Goal: Transaction & Acquisition: Purchase product/service

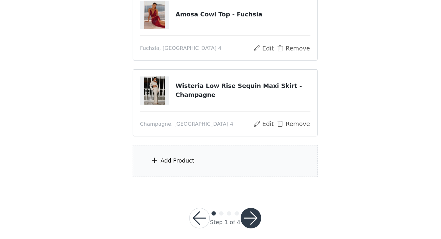
click at [198, 177] on div "Add Product" at bounding box center [221, 182] width 134 height 23
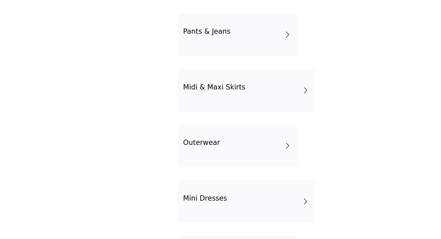
scroll to position [45, 0]
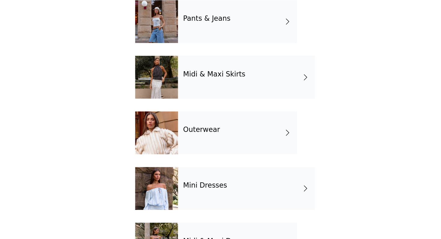
click at [222, 163] on div "Outerwear" at bounding box center [230, 162] width 86 height 31
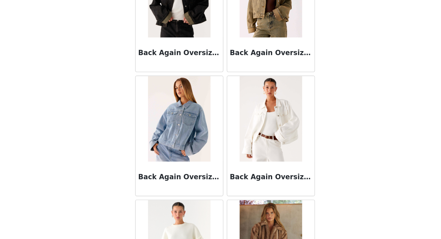
scroll to position [0, 0]
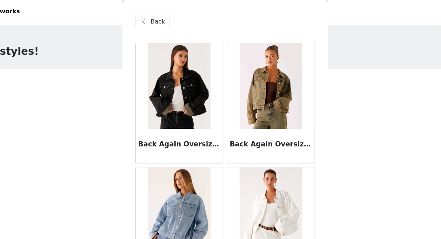
click at [164, 14] on span at bounding box center [161, 15] width 7 height 7
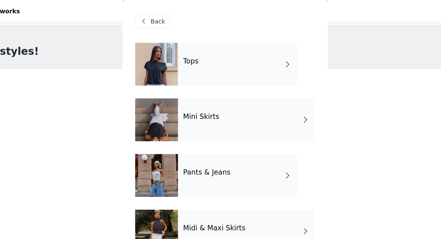
click at [255, 126] on div "Pants & Jeans" at bounding box center [230, 127] width 86 height 31
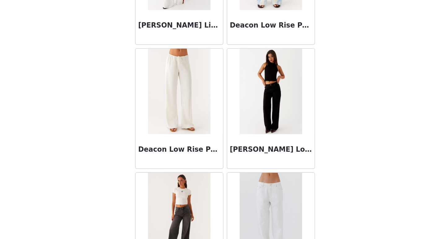
scroll to position [299, 0]
click at [269, 151] on img at bounding box center [253, 122] width 45 height 62
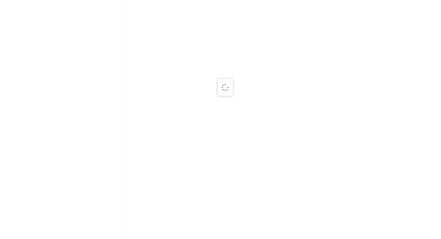
scroll to position [0, 0]
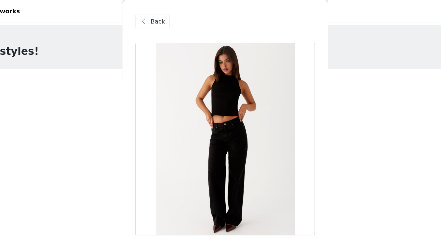
click at [164, 15] on span at bounding box center [161, 15] width 7 height 7
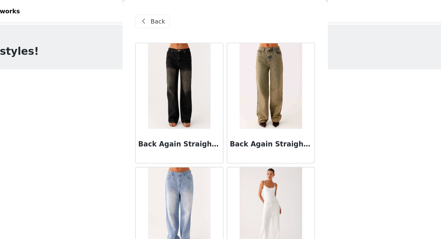
click at [164, 15] on span at bounding box center [161, 15] width 7 height 7
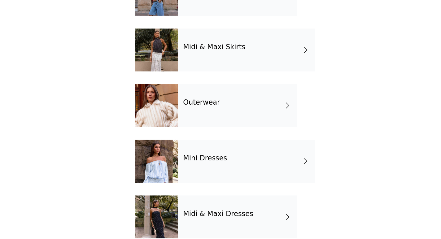
scroll to position [58, 0]
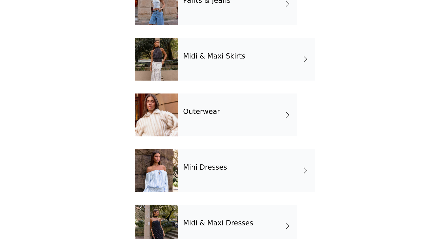
click at [236, 121] on div "Midi & Maxi Skirts" at bounding box center [236, 109] width 99 height 31
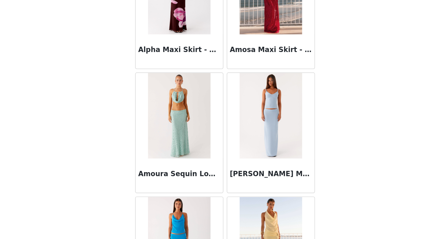
scroll to position [0, 0]
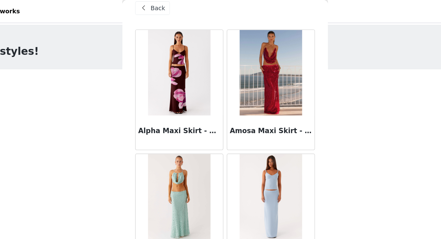
click at [169, 7] on span "Back" at bounding box center [172, 6] width 11 height 7
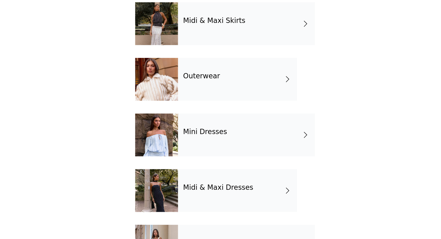
scroll to position [114, 0]
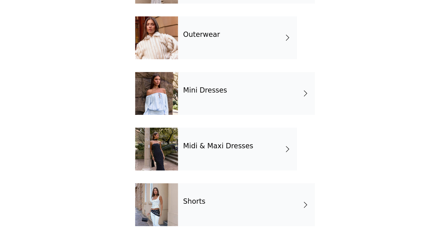
click at [224, 212] on div "Shorts" at bounding box center [236, 214] width 99 height 31
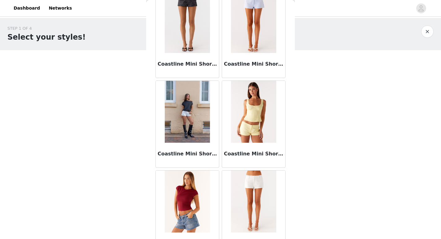
scroll to position [0, 0]
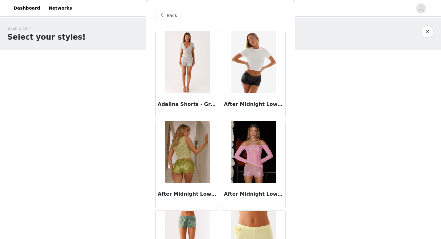
click at [172, 13] on span "Back" at bounding box center [172, 15] width 11 height 7
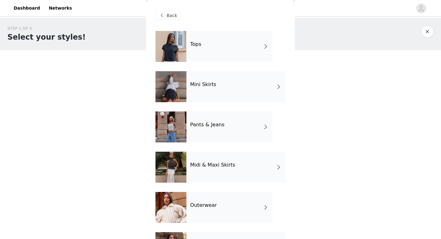
click at [235, 49] on div "Tops" at bounding box center [230, 46] width 86 height 31
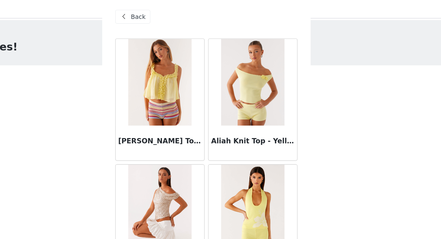
click at [178, 20] on div "Back" at bounding box center [168, 16] width 25 height 10
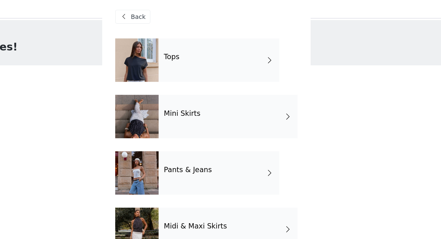
click at [179, 14] on div "Back" at bounding box center [168, 16] width 25 height 10
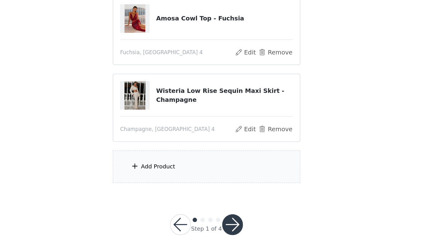
scroll to position [132, 0]
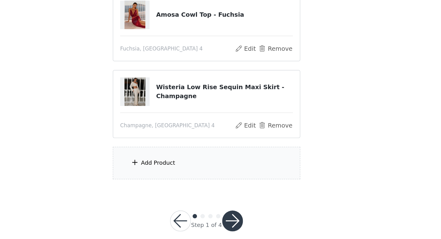
click at [213, 186] on div "Add Product" at bounding box center [221, 184] width 134 height 23
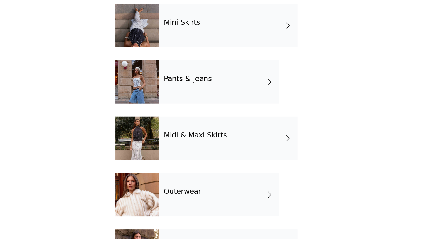
scroll to position [64, 0]
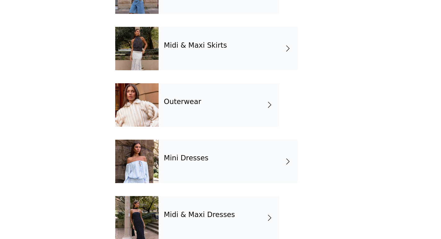
click at [227, 183] on div "Mini Dresses" at bounding box center [236, 183] width 99 height 31
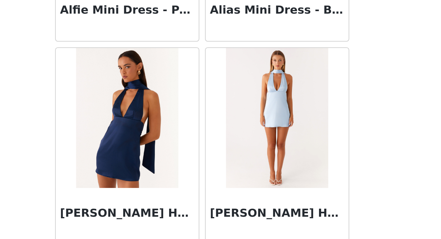
scroll to position [709, 0]
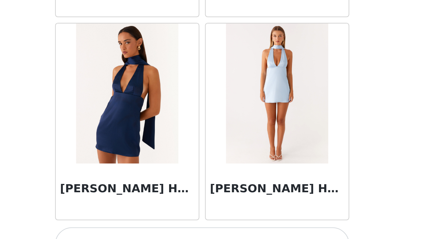
click at [203, 200] on div "[PERSON_NAME] Halter Mini Dress - Navy" at bounding box center [187, 205] width 63 height 25
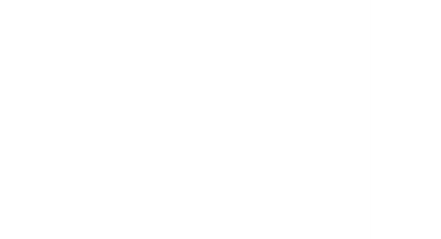
scroll to position [0, 0]
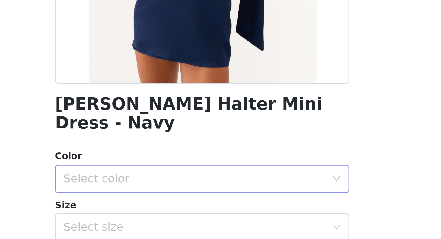
click at [227, 209] on div "Select color" at bounding box center [217, 212] width 116 height 6
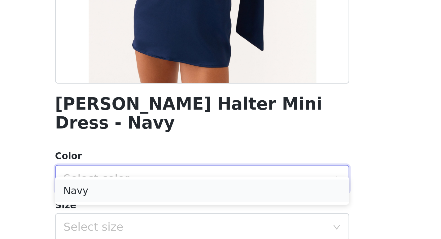
click at [214, 217] on li "Navy" at bounding box center [221, 218] width 130 height 10
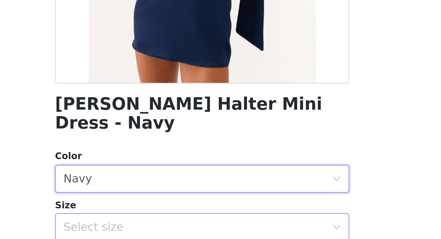
click at [212, 229] on div "Select size" at bounding box center [218, 234] width 119 height 12
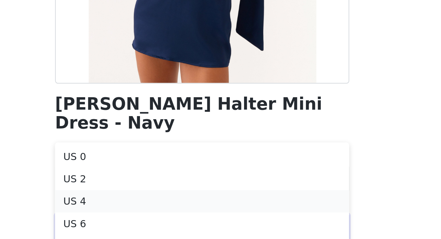
click at [208, 226] on li "US 4" at bounding box center [221, 223] width 130 height 10
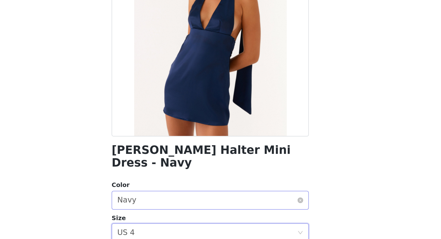
scroll to position [87, 0]
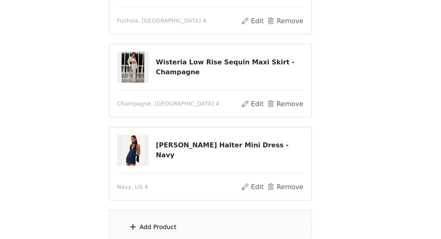
click at [227, 225] on div "Add Product" at bounding box center [221, 230] width 134 height 23
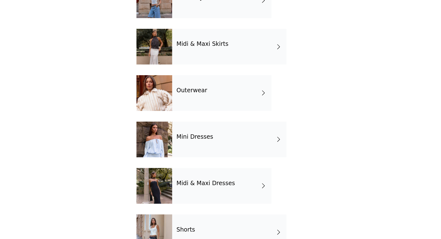
scroll to position [95, 0]
click at [230, 196] on div "Midi & Maxi Dresses" at bounding box center [230, 192] width 86 height 31
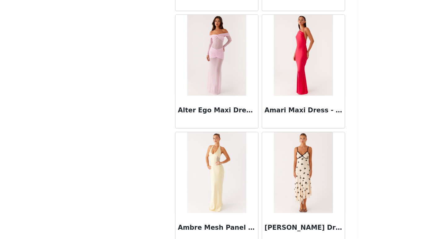
scroll to position [709, 0]
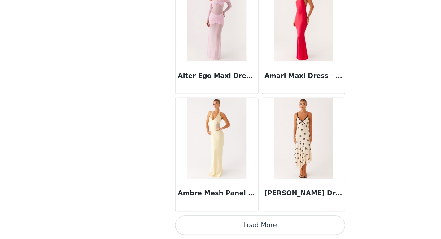
click at [264, 226] on button "Load More" at bounding box center [221, 228] width 130 height 15
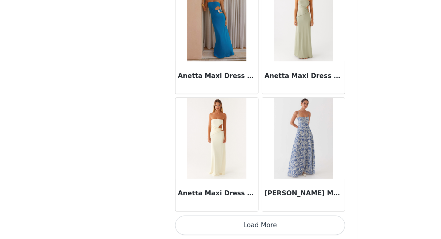
click at [260, 224] on button "Load More" at bounding box center [221, 228] width 130 height 15
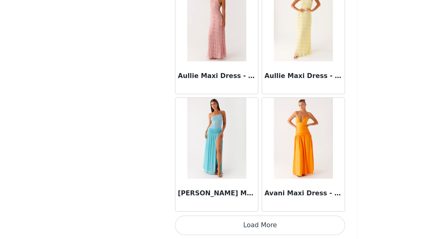
click at [253, 228] on button "Load More" at bounding box center [221, 228] width 130 height 15
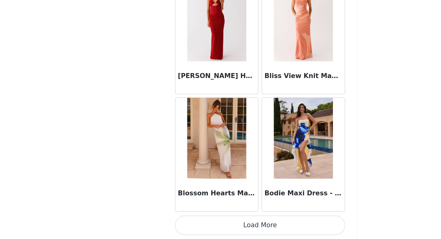
click at [249, 229] on button "Load More" at bounding box center [221, 228] width 130 height 15
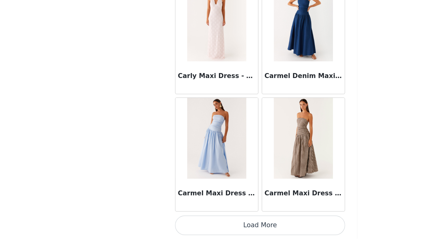
click at [243, 228] on button "Load More" at bounding box center [221, 228] width 130 height 15
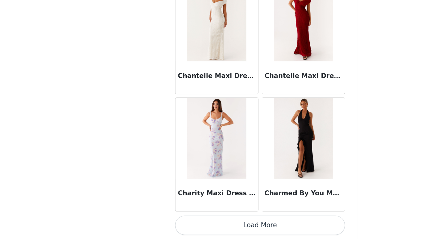
click at [239, 227] on button "Load More" at bounding box center [221, 228] width 130 height 15
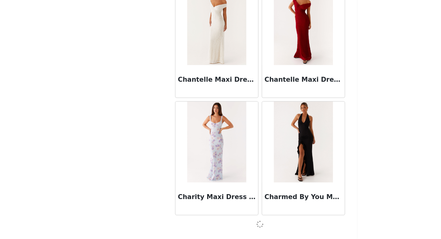
scroll to position [5199, 0]
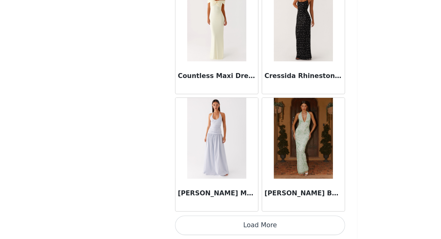
click at [235, 225] on button "Load More" at bounding box center [221, 228] width 130 height 15
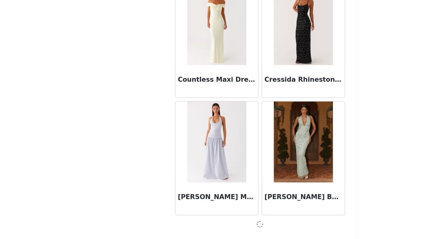
scroll to position [6098, 0]
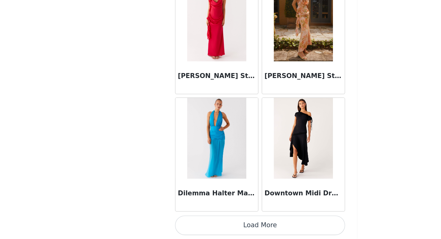
click at [229, 226] on button "Load More" at bounding box center [221, 228] width 130 height 15
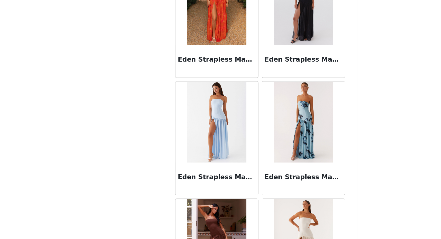
scroll to position [7898, 0]
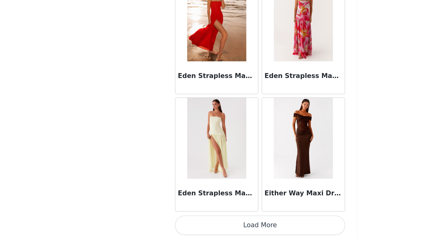
click at [221, 226] on button "Load More" at bounding box center [221, 228] width 130 height 15
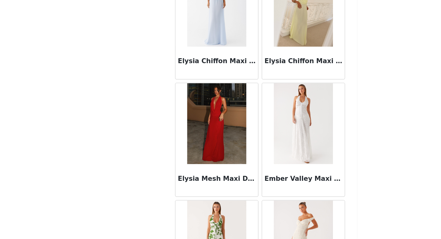
scroll to position [8797, 0]
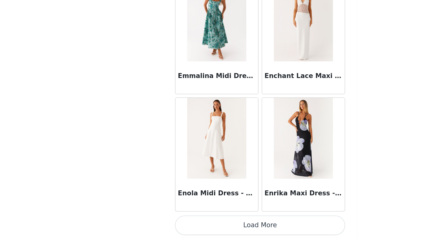
click at [215, 228] on button "Load More" at bounding box center [221, 228] width 130 height 15
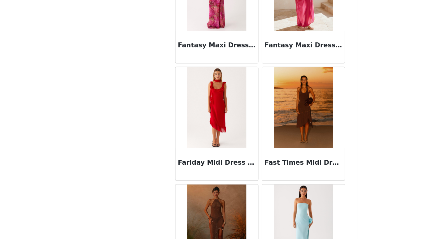
scroll to position [9695, 0]
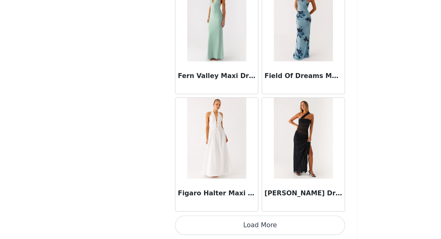
click at [229, 227] on button "Load More" at bounding box center [221, 228] width 130 height 15
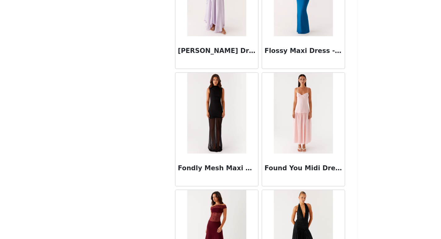
scroll to position [10594, 0]
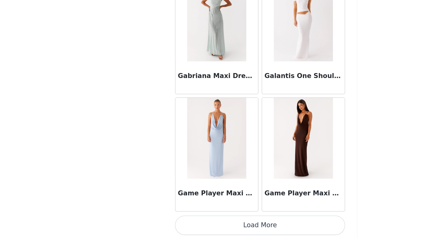
click at [225, 230] on button "Load More" at bounding box center [221, 228] width 130 height 15
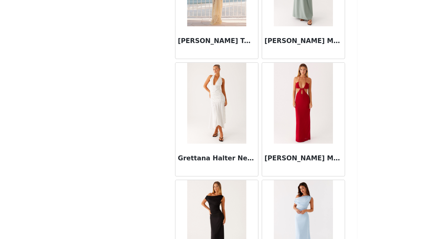
scroll to position [11493, 0]
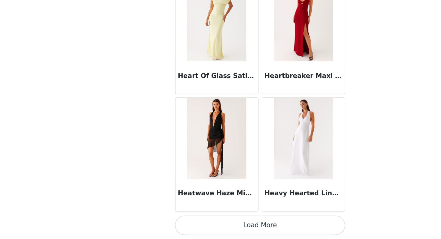
click at [227, 224] on button "Load More" at bounding box center [221, 228] width 130 height 15
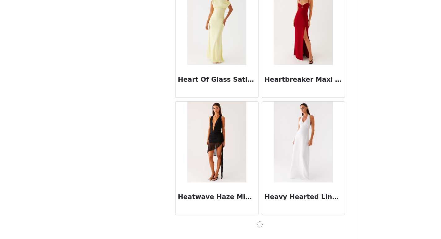
scroll to position [11490, 0]
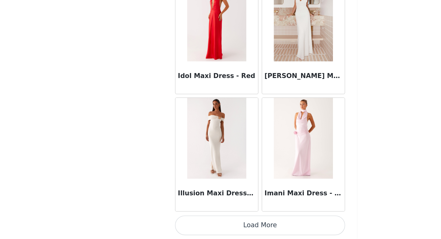
click at [224, 231] on button "Load More" at bounding box center [221, 228] width 130 height 15
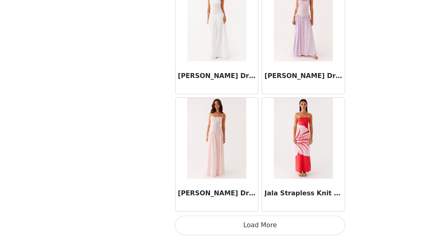
click at [224, 224] on button "Load More" at bounding box center [221, 228] width 130 height 15
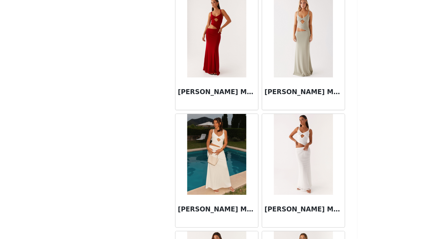
scroll to position [14188, 0]
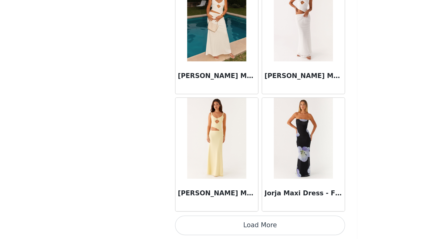
click at [223, 229] on button "Load More" at bounding box center [221, 228] width 130 height 15
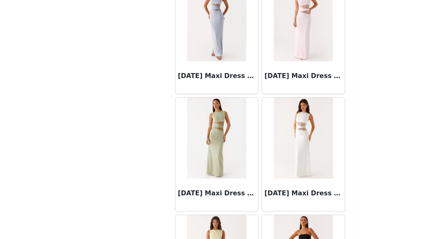
scroll to position [15087, 0]
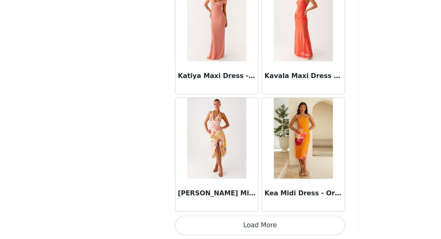
click at [222, 231] on button "Load More" at bounding box center [221, 228] width 130 height 15
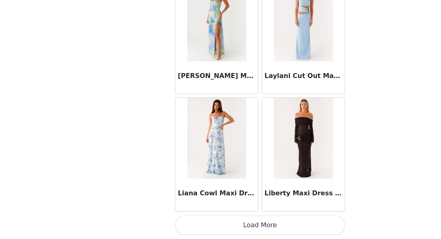
click at [226, 224] on button "Load More" at bounding box center [221, 228] width 130 height 15
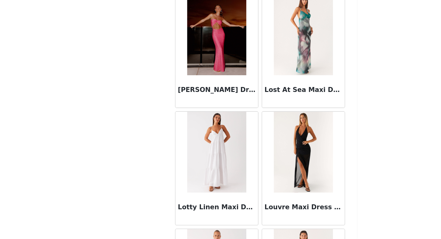
scroll to position [16884, 0]
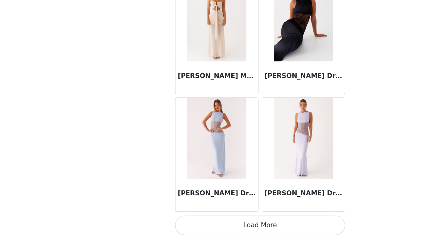
click at [229, 227] on button "Load More" at bounding box center [221, 228] width 130 height 15
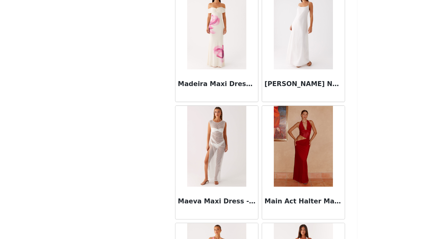
scroll to position [17783, 0]
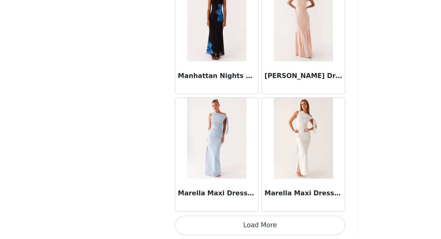
click at [219, 228] on button "Load More" at bounding box center [221, 228] width 130 height 15
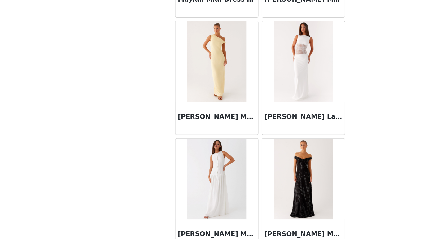
scroll to position [18682, 0]
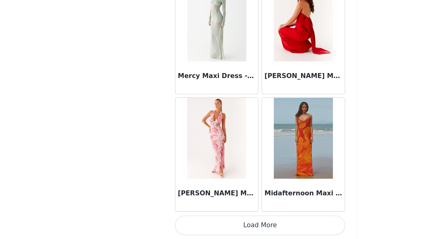
click at [222, 223] on button "Load More" at bounding box center [221, 228] width 130 height 15
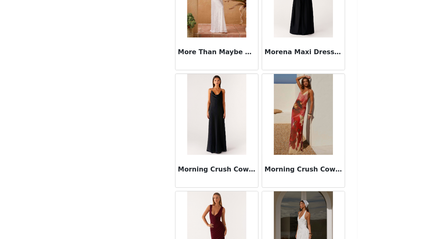
scroll to position [19580, 0]
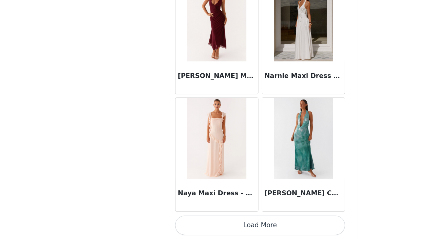
click at [226, 230] on button "Load More" at bounding box center [221, 228] width 130 height 15
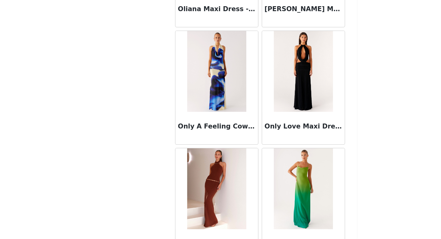
scroll to position [20479, 0]
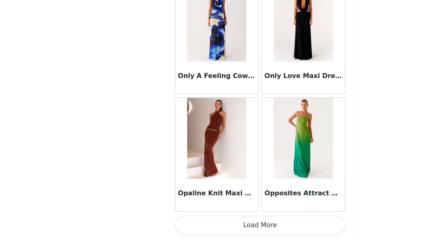
click at [222, 225] on button "Load More" at bounding box center [221, 228] width 130 height 15
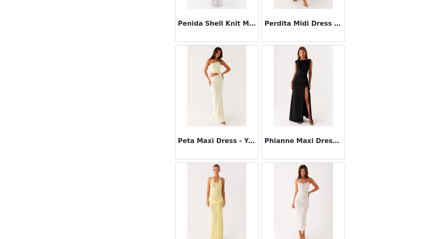
scroll to position [21378, 0]
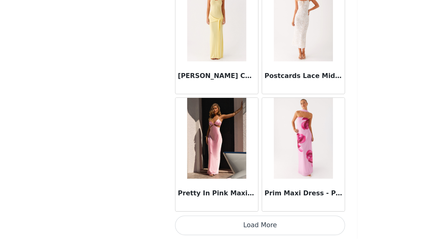
click at [220, 229] on button "Load More" at bounding box center [221, 228] width 130 height 15
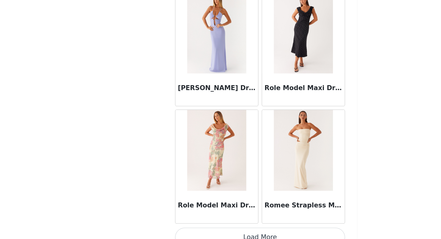
scroll to position [22276, 0]
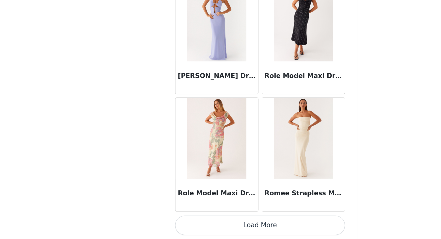
click at [218, 223] on button "Load More" at bounding box center [221, 228] width 130 height 15
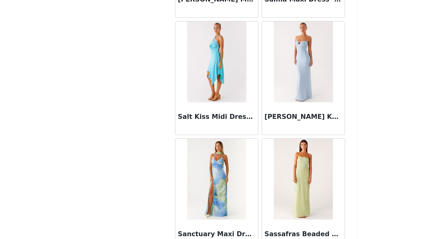
scroll to position [23175, 0]
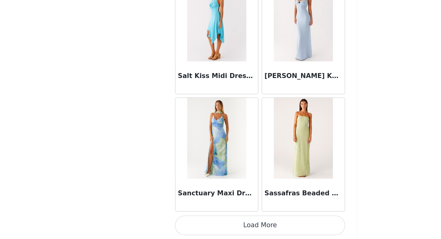
click at [223, 221] on button "Load More" at bounding box center [221, 228] width 130 height 15
click at [223, 219] on div "Sassafras Beaded Flower Strapless Maxi Dress - Lime" at bounding box center [254, 175] width 66 height 90
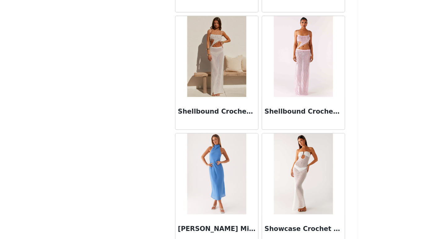
scroll to position [24073, 0]
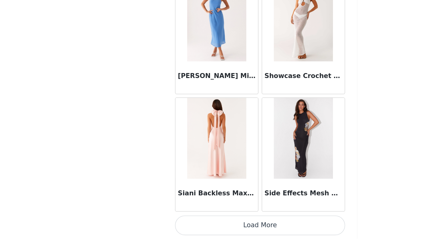
click at [315, 145] on div "STEP 1 OF 4 Select your styles! You will receive 6 products. 5/6 Selected Brixt…" at bounding box center [220, 8] width 441 height 372
click at [240, 235] on button "Load More" at bounding box center [221, 228] width 130 height 15
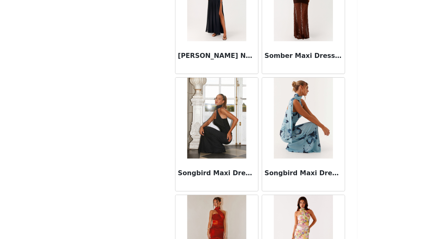
scroll to position [24972, 0]
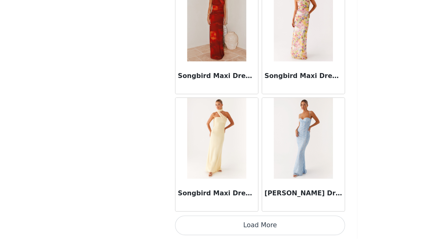
click at [234, 227] on button "Load More" at bounding box center [221, 228] width 130 height 15
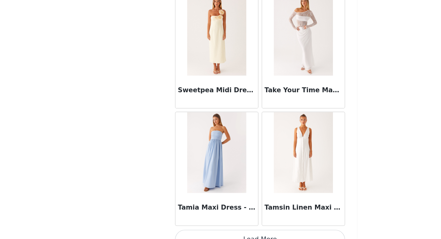
scroll to position [25871, 0]
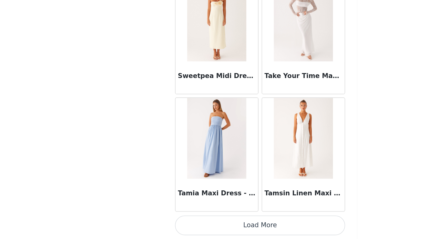
click at [229, 227] on button "Load More" at bounding box center [221, 228] width 130 height 15
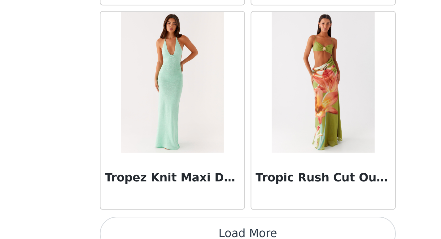
scroll to position [196, 0]
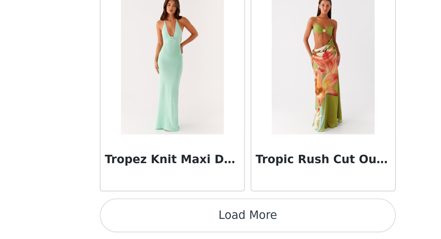
click at [247, 231] on button "Load More" at bounding box center [221, 228] width 130 height 15
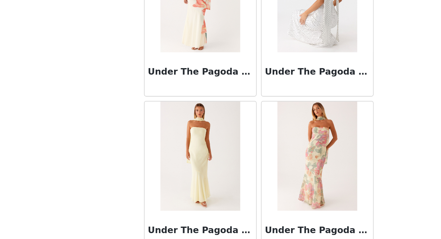
scroll to position [27668, 0]
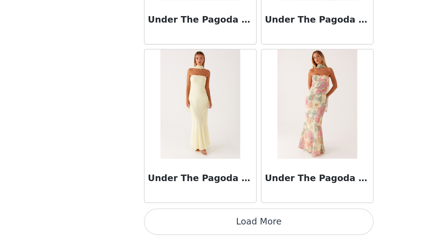
click at [238, 228] on button "Load More" at bounding box center [221, 228] width 130 height 15
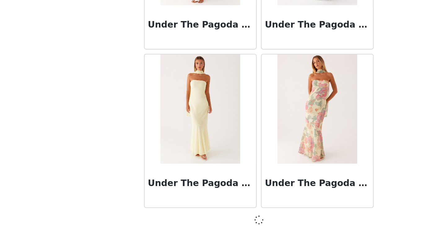
scroll to position [27665, 0]
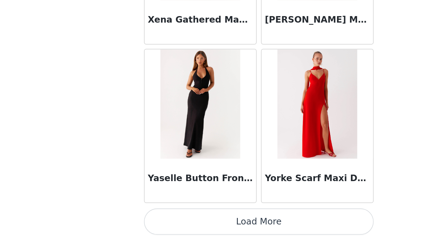
click at [229, 227] on button "Load More" at bounding box center [221, 228] width 130 height 15
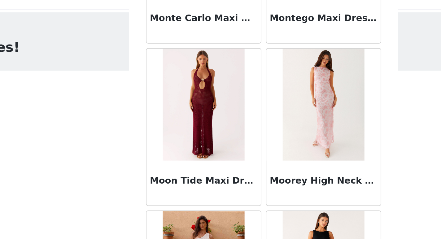
scroll to position [19313, 0]
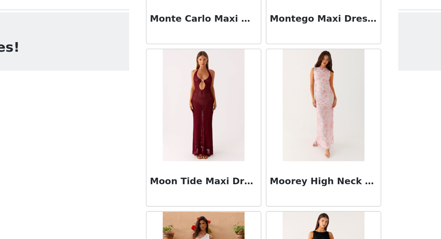
click at [207, 92] on img at bounding box center [187, 69] width 45 height 62
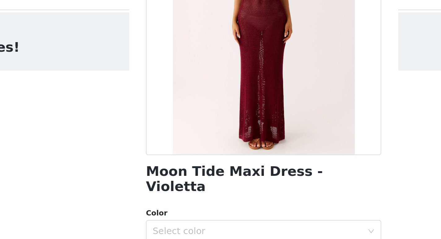
scroll to position [86, 0]
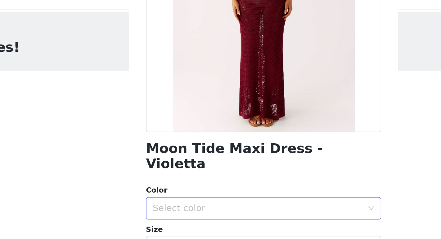
click at [201, 122] on div "Select color" at bounding box center [218, 127] width 119 height 12
click at [190, 130] on li "Violetta" at bounding box center [221, 131] width 130 height 10
click at [190, 145] on div "Select size" at bounding box center [217, 148] width 116 height 6
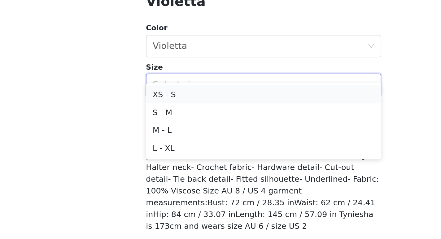
click at [176, 152] on li "XS - S" at bounding box center [221, 153] width 130 height 10
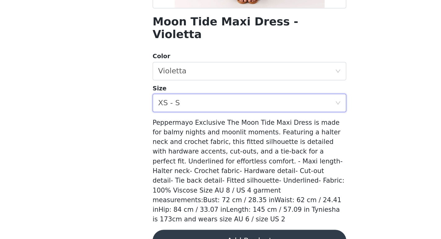
scroll to position [12, 0]
click at [187, 233] on button "Add Product" at bounding box center [221, 240] width 130 height 15
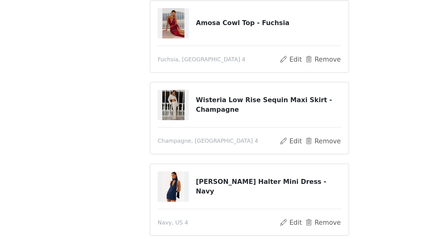
scroll to position [100, 0]
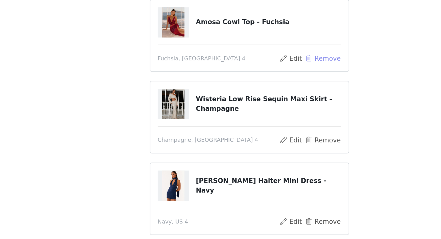
click at [266, 114] on button "Remove" at bounding box center [270, 117] width 25 height 7
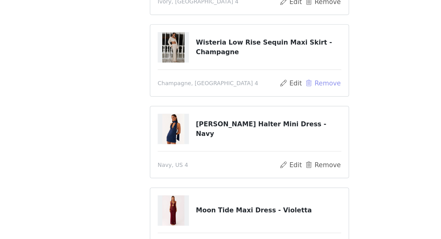
click at [262, 133] on button "Remove" at bounding box center [270, 134] width 25 height 7
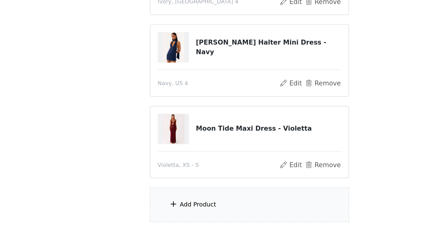
click at [238, 214] on div "Add Product" at bounding box center [221, 216] width 134 height 23
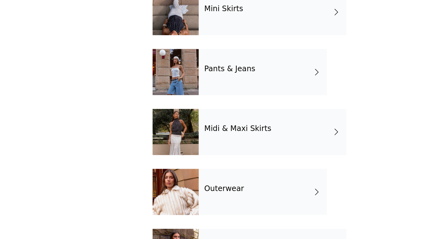
scroll to position [100, 0]
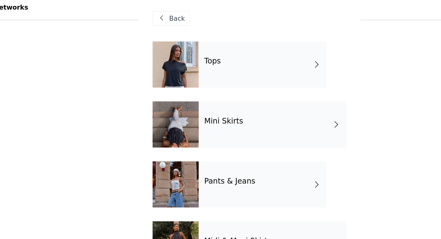
click at [218, 47] on div "Tops" at bounding box center [230, 46] width 86 height 31
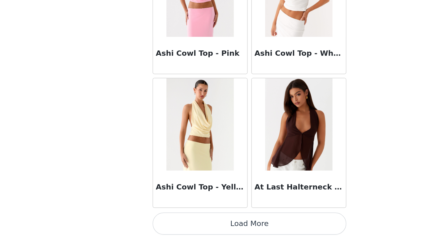
scroll to position [141, 0]
click at [231, 231] on button "Load More" at bounding box center [221, 228] width 130 height 15
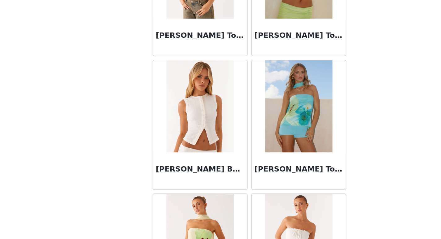
scroll to position [1608, 0]
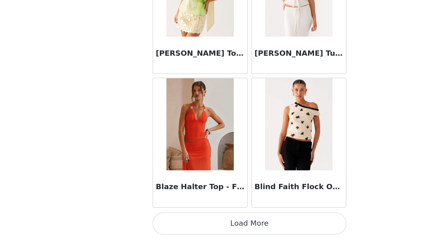
click at [230, 223] on button "Load More" at bounding box center [221, 228] width 130 height 15
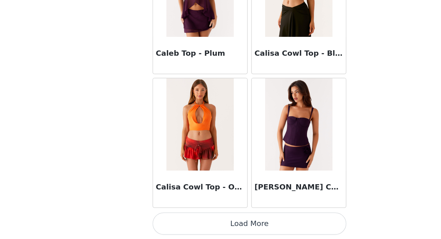
click at [230, 231] on button "Load More" at bounding box center [221, 228] width 130 height 15
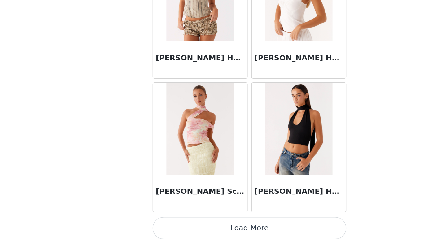
scroll to position [3405, 0]
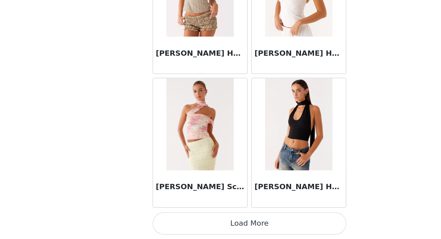
click at [228, 231] on button "Load More" at bounding box center [221, 228] width 130 height 15
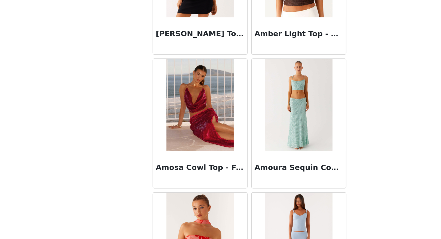
scroll to position [141, 0]
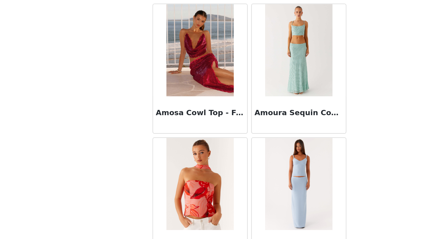
click at [196, 110] on img at bounding box center [187, 112] width 45 height 62
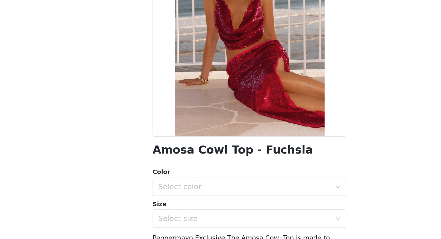
scroll to position [0, 0]
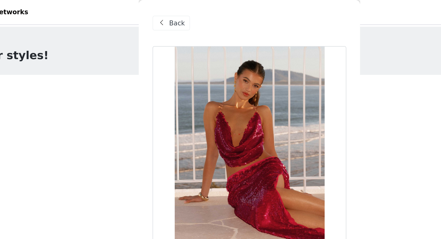
click at [163, 19] on span at bounding box center [161, 15] width 7 height 7
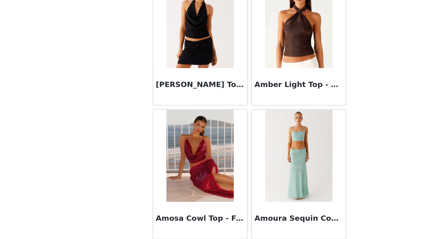
scroll to position [257, 0]
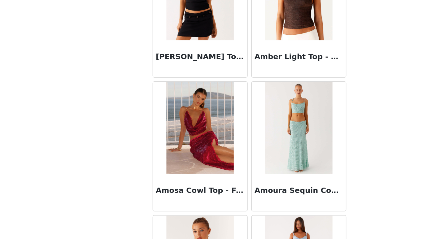
click at [200, 181] on img at bounding box center [187, 165] width 45 height 62
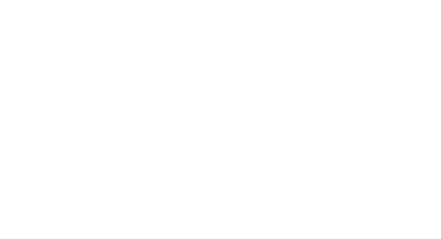
scroll to position [81, 0]
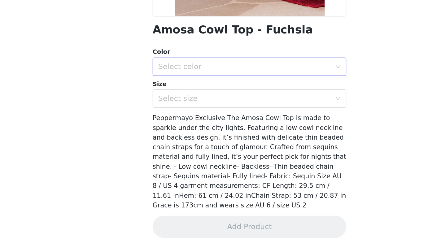
click at [225, 128] on div "Select color" at bounding box center [218, 123] width 119 height 12
click at [222, 138] on li "Fuchsia" at bounding box center [221, 137] width 130 height 10
click at [219, 146] on div "Select size" at bounding box center [217, 145] width 116 height 6
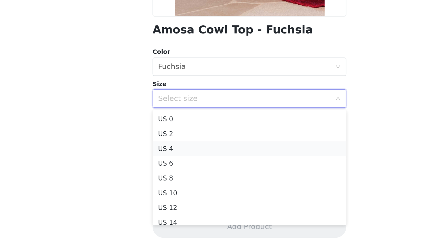
click at [211, 180] on li "US 4" at bounding box center [221, 179] width 130 height 10
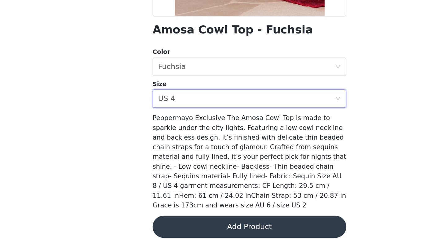
click at [210, 214] on div "Amosa Cowl Top - Fuchsia Color Select color Fuchsia Size Select size US 4 Peppe…" at bounding box center [221, 98] width 130 height 296
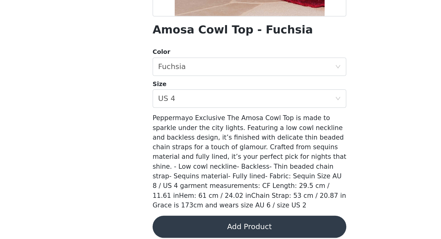
click at [210, 223] on button "Add Product" at bounding box center [221, 230] width 130 height 15
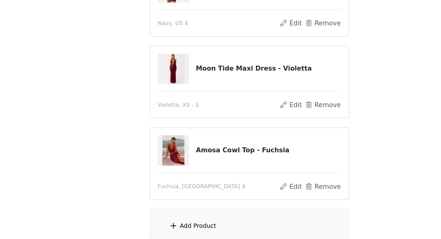
scroll to position [196, 0]
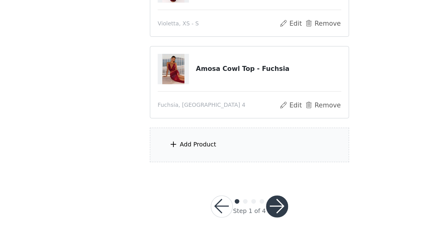
click at [191, 163] on section "You will receive 6 products. 5/6 Selected Brixton Pearl Cowl Neck Halter Top - …" at bounding box center [220, 25] width 149 height 340
click at [189, 173] on div "Add Product" at bounding box center [186, 176] width 24 height 6
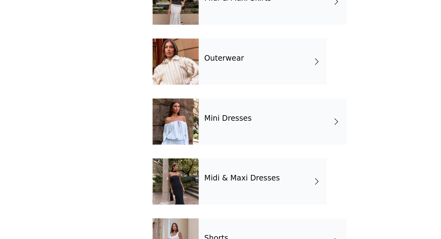
scroll to position [89, 0]
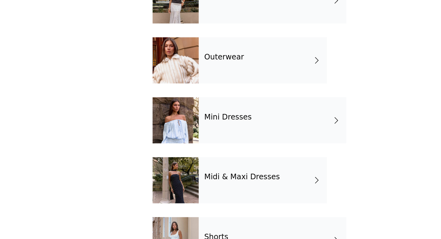
click at [217, 166] on div "Mini Dresses" at bounding box center [236, 159] width 99 height 31
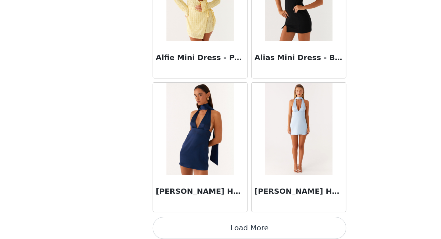
scroll to position [709, 0]
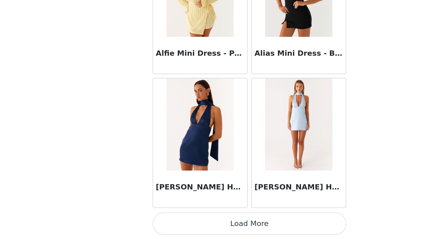
click at [223, 225] on button "Load More" at bounding box center [221, 228] width 130 height 15
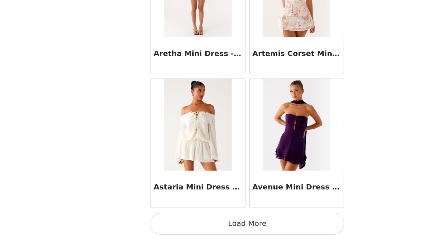
scroll to position [196, 0]
click at [230, 230] on button "Load More" at bounding box center [221, 228] width 130 height 15
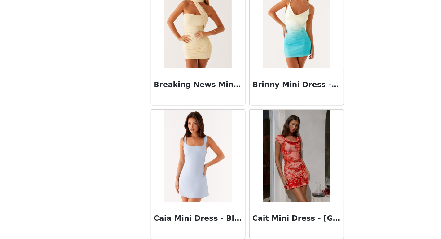
scroll to position [2506, 0]
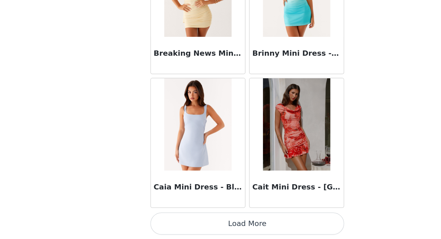
click at [232, 228] on button "Load More" at bounding box center [221, 228] width 130 height 15
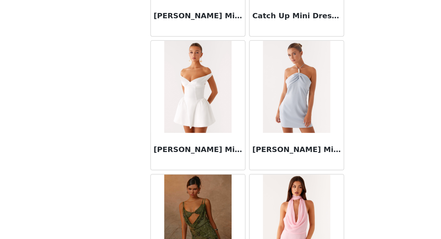
scroll to position [3405, 0]
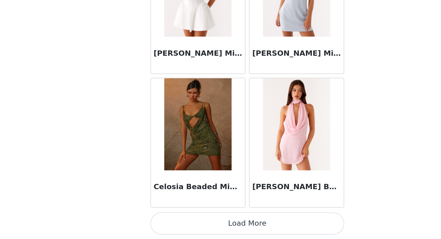
click at [233, 229] on button "Load More" at bounding box center [221, 228] width 130 height 15
